Goal: Information Seeking & Learning: Learn about a topic

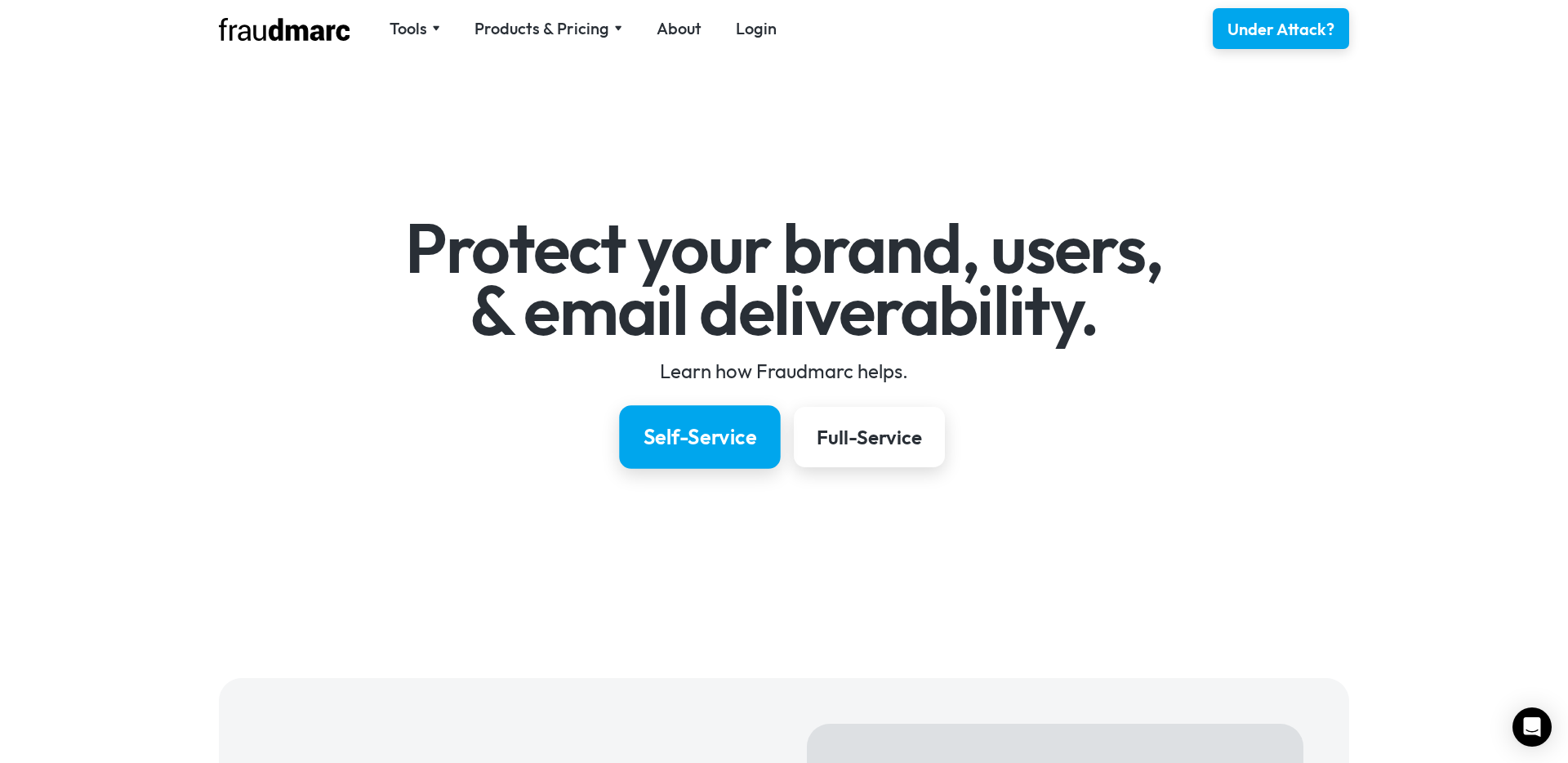
click at [690, 428] on div "Self-Service" at bounding box center [700, 437] width 114 height 28
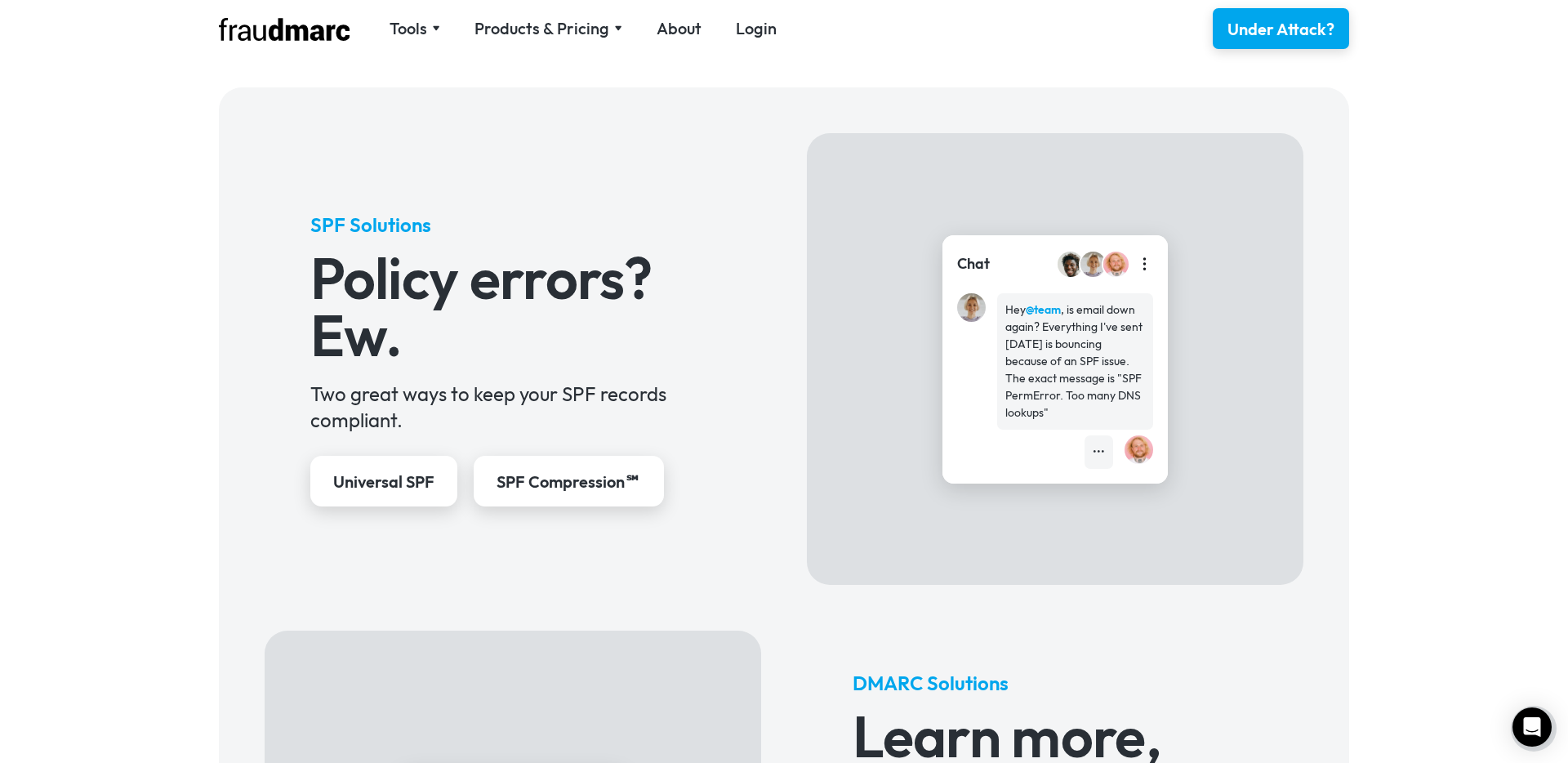
scroll to position [598, 0]
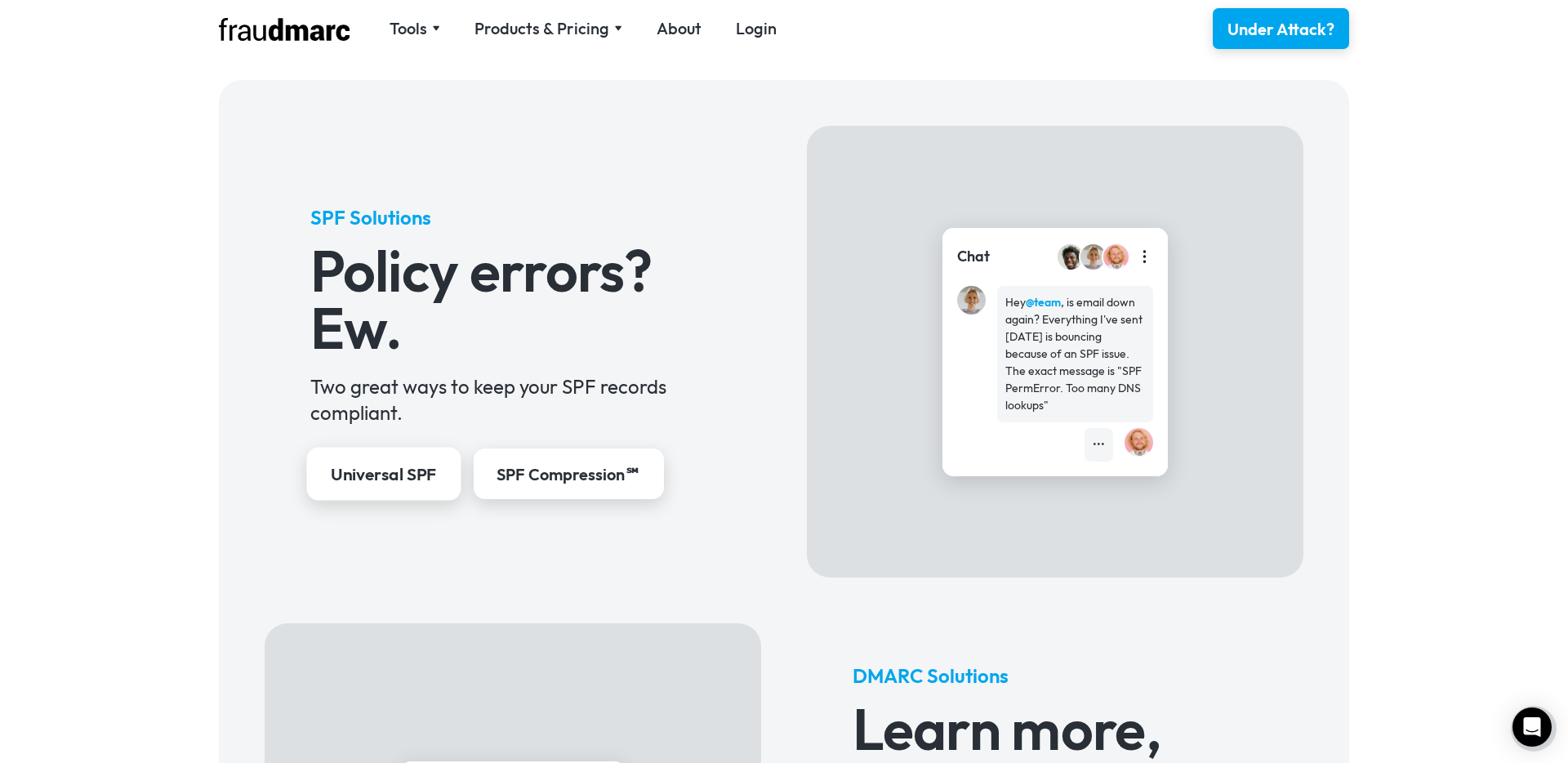
click at [400, 477] on div "Universal SPF" at bounding box center [383, 475] width 106 height 23
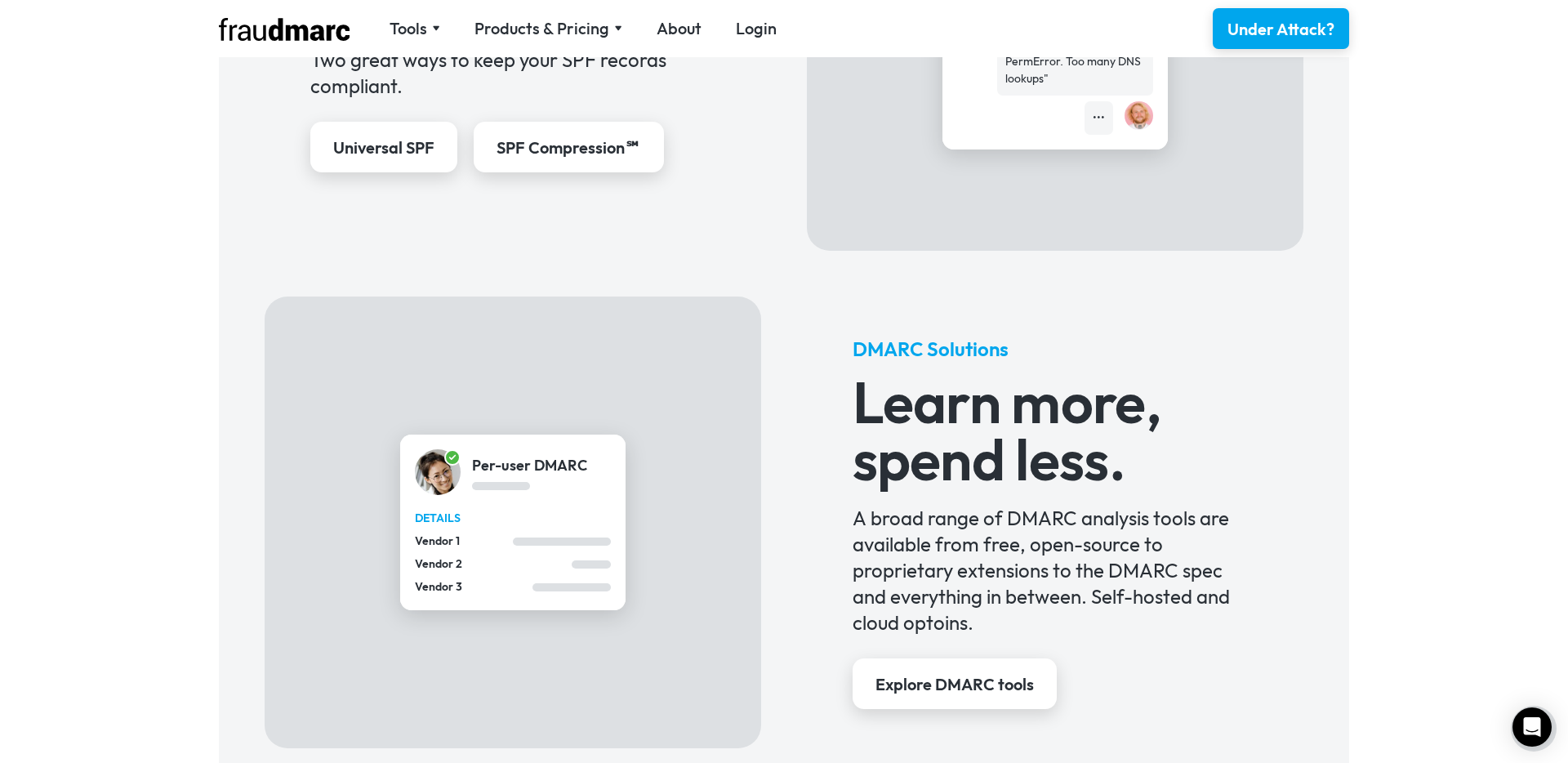
scroll to position [936, 0]
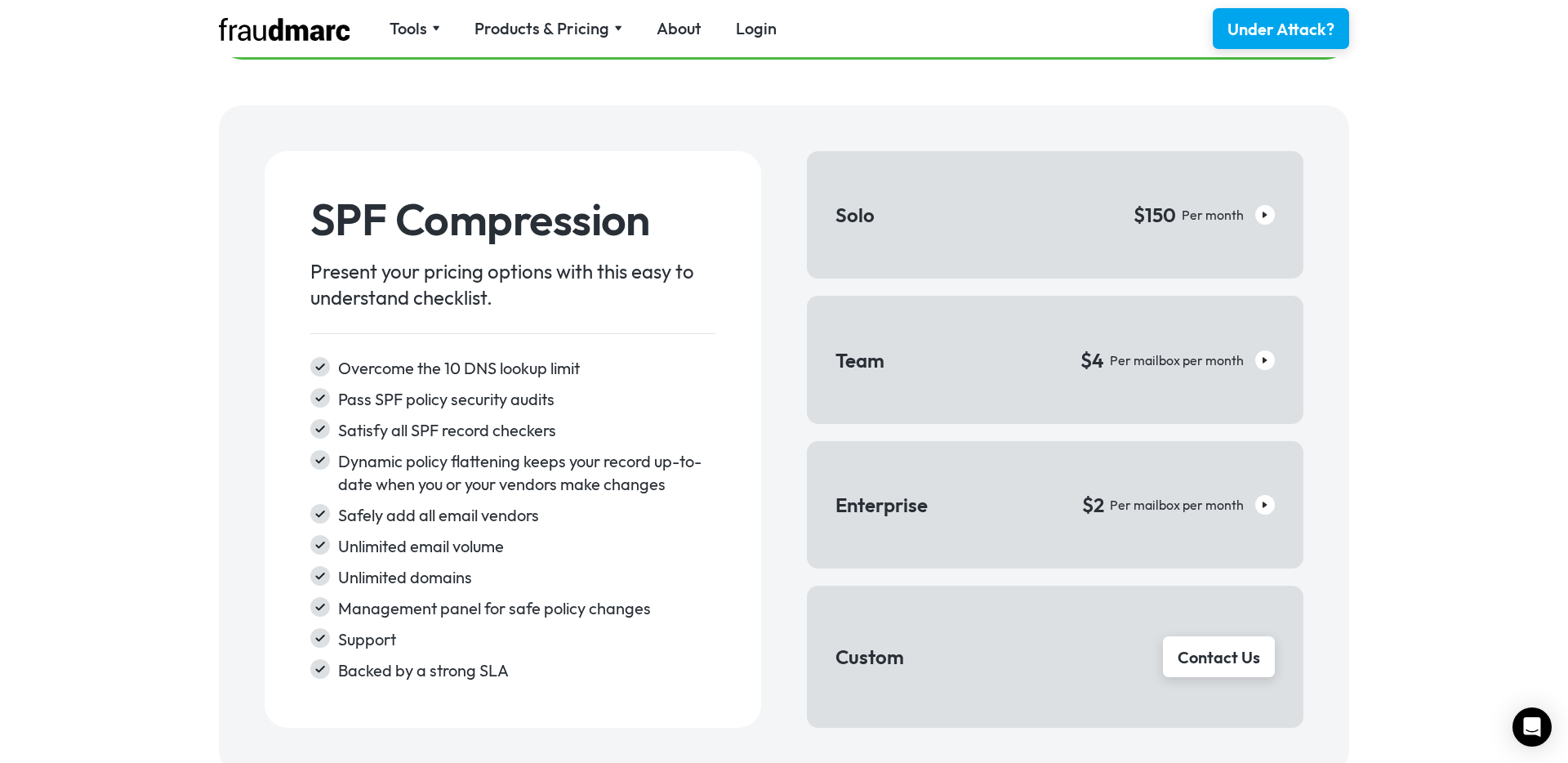
scroll to position [2387, 0]
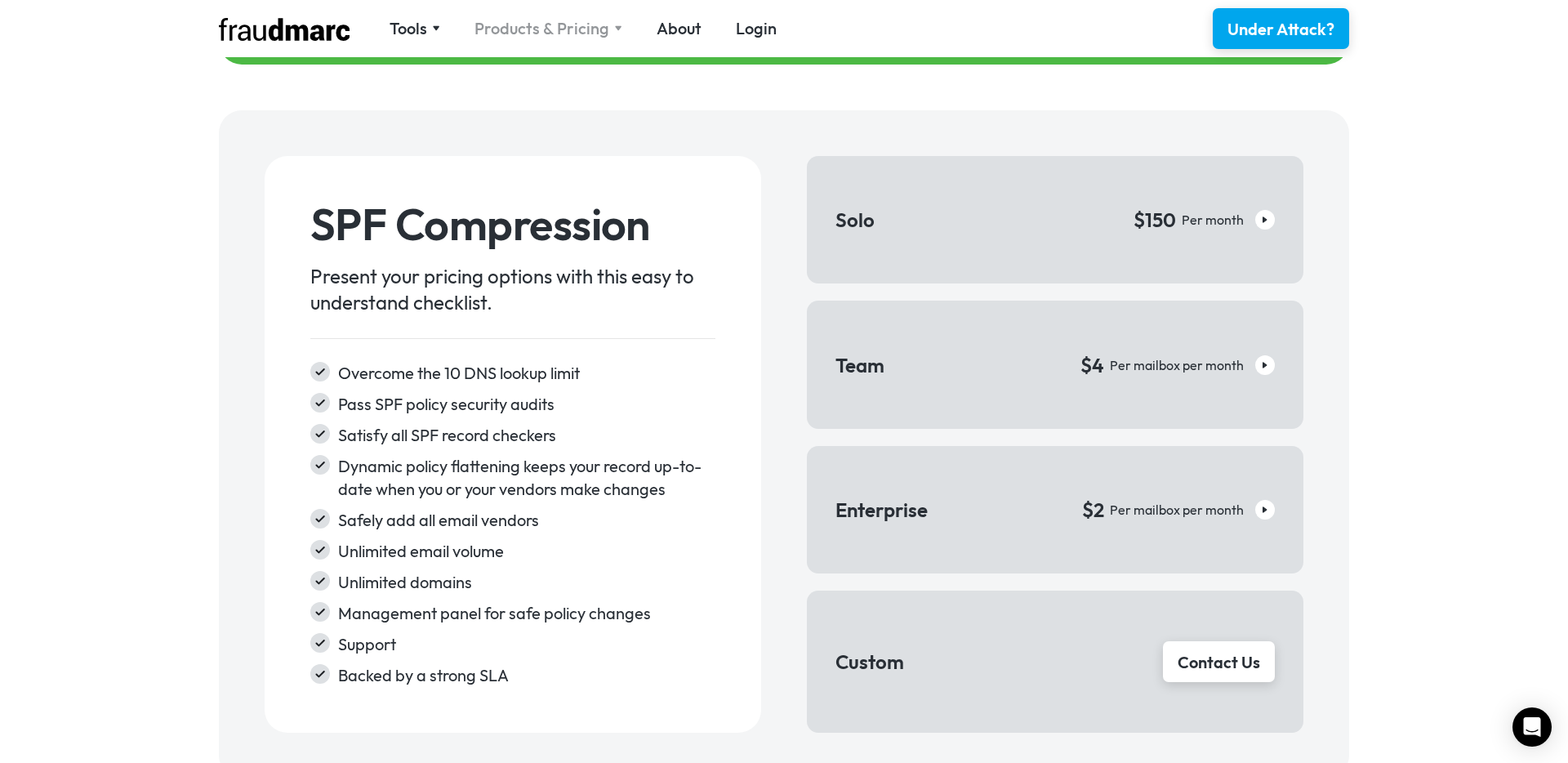
click at [530, 28] on div "Products & Pricing" at bounding box center [542, 28] width 135 height 23
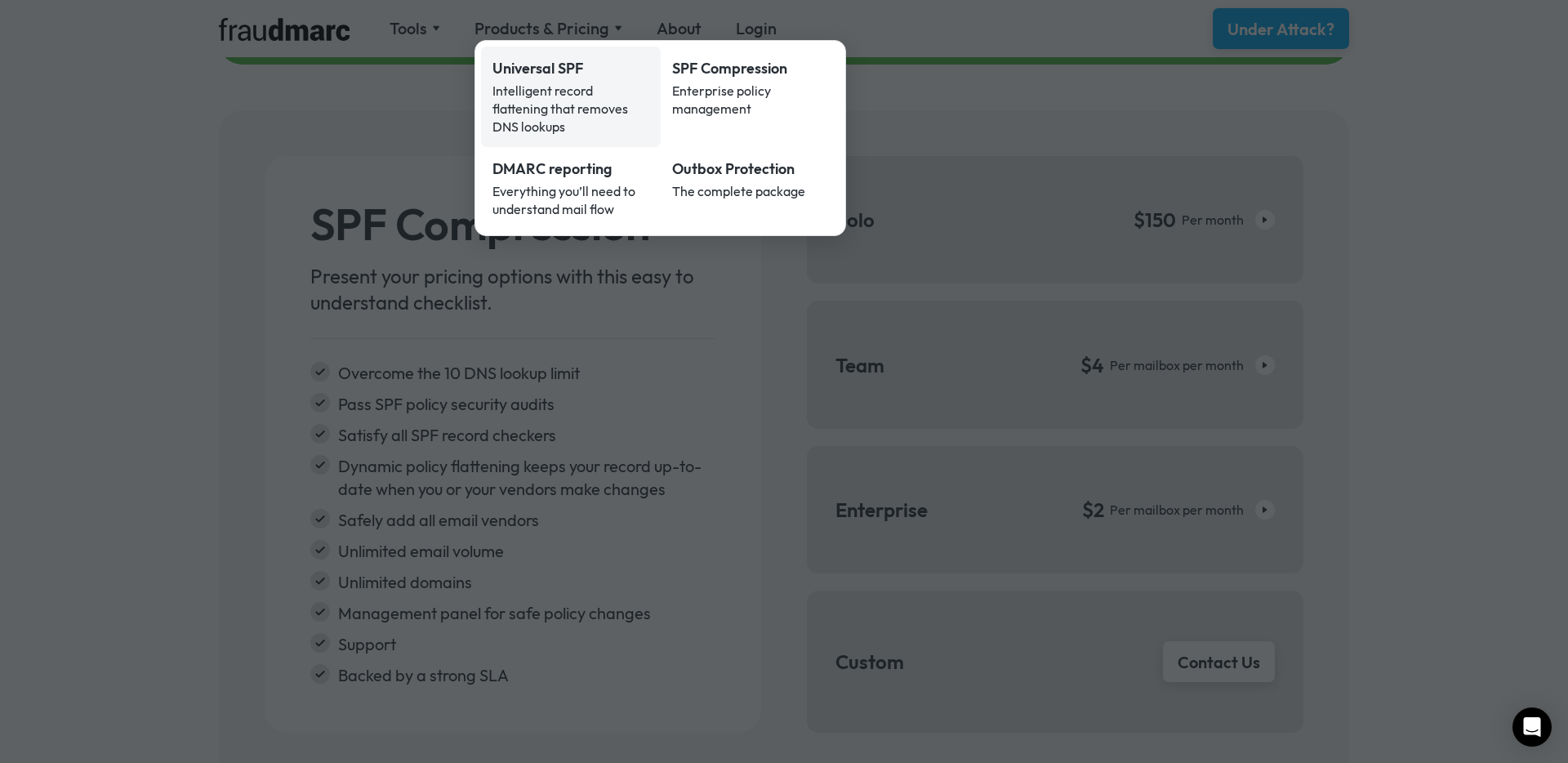
click at [558, 90] on div "Intelligent record flattening that removes DNS lookups" at bounding box center [571, 109] width 157 height 54
click at [543, 101] on div "Intelligent record flattening that removes DNS lookups" at bounding box center [571, 109] width 157 height 54
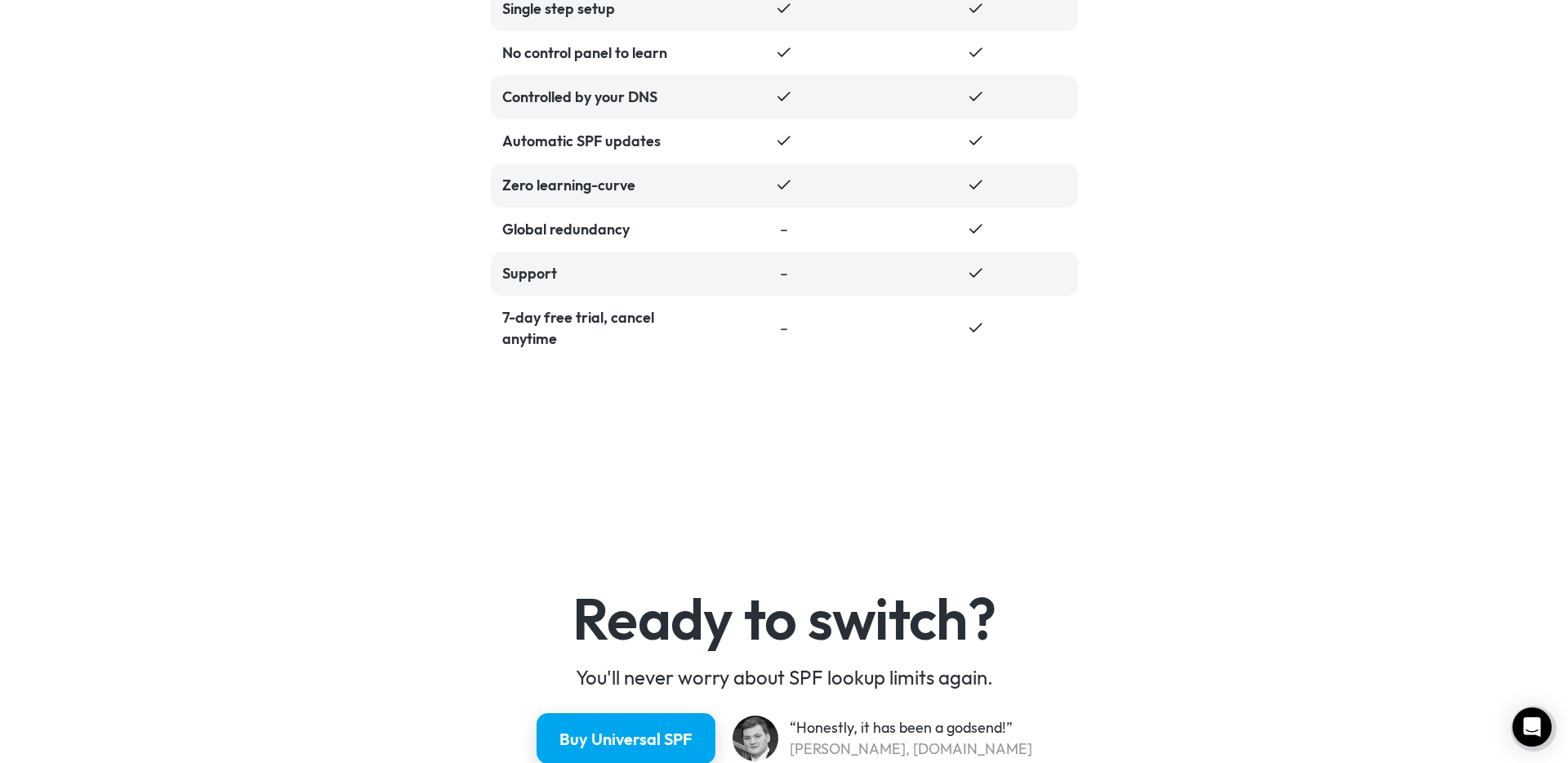
scroll to position [3785, 0]
